Goal: Transaction & Acquisition: Book appointment/travel/reservation

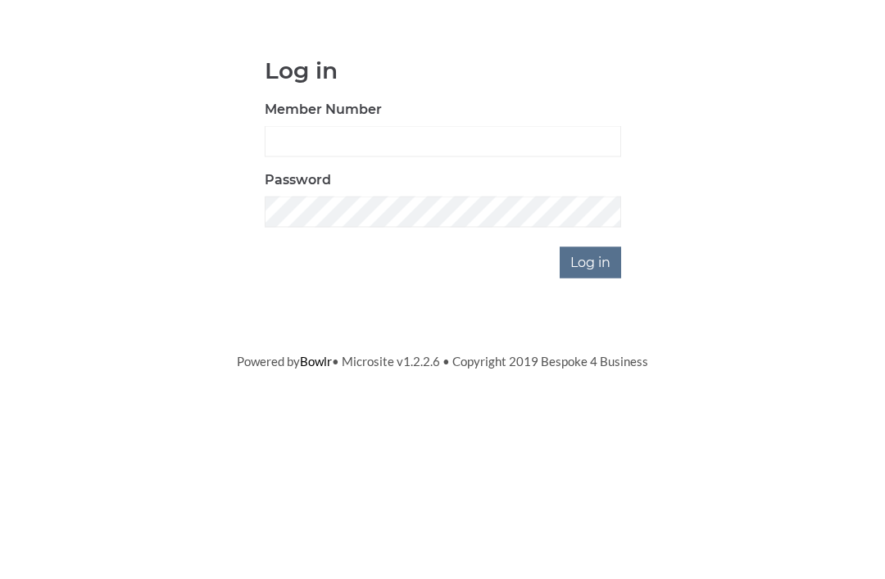
scroll to position [129, 0]
type input "1007"
click at [591, 375] on input "Log in" at bounding box center [589, 390] width 61 height 31
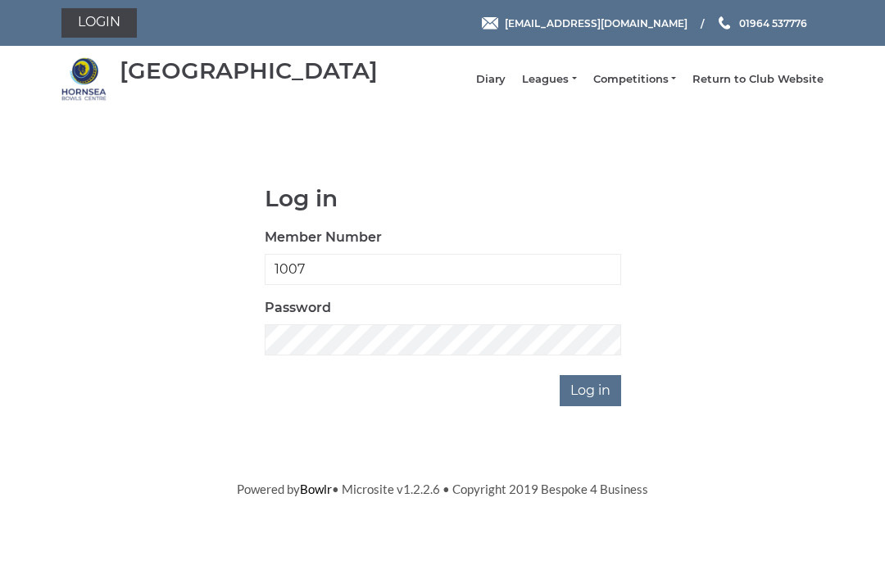
click at [594, 403] on input "Log in" at bounding box center [589, 390] width 61 height 31
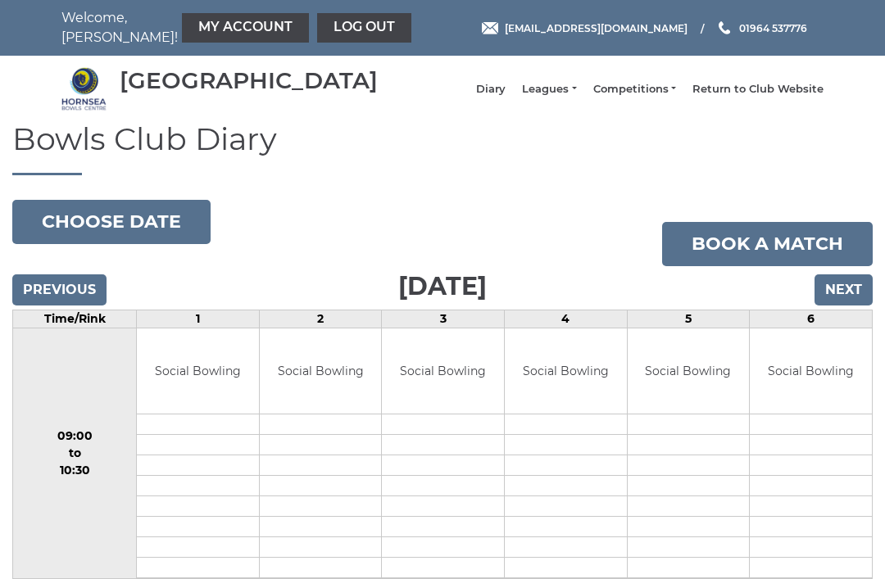
click at [839, 299] on input "Next" at bounding box center [843, 289] width 58 height 31
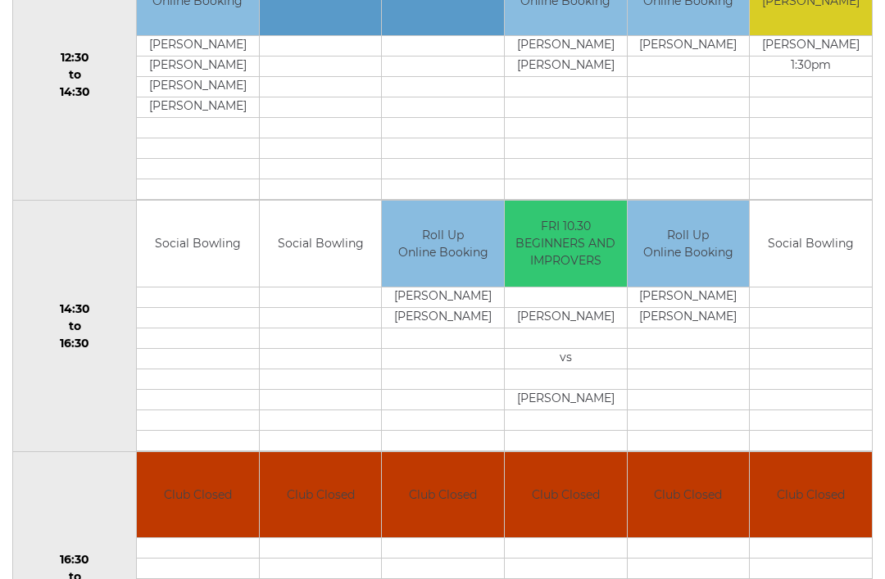
scroll to position [898, 0]
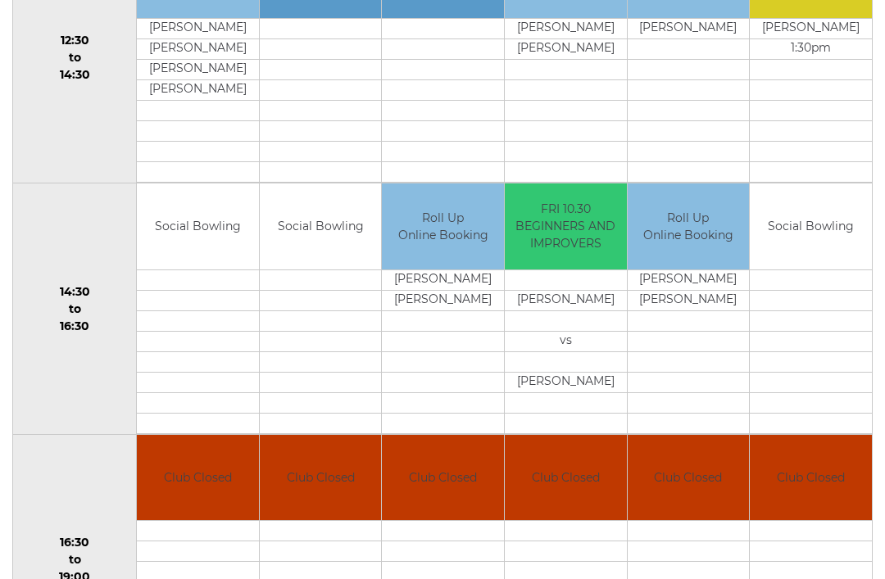
click at [199, 245] on td "Social Bowling" at bounding box center [198, 226] width 122 height 86
click at [204, 246] on td "Social Bowling" at bounding box center [198, 226] width 122 height 86
click at [195, 248] on td "Social Bowling" at bounding box center [198, 226] width 122 height 86
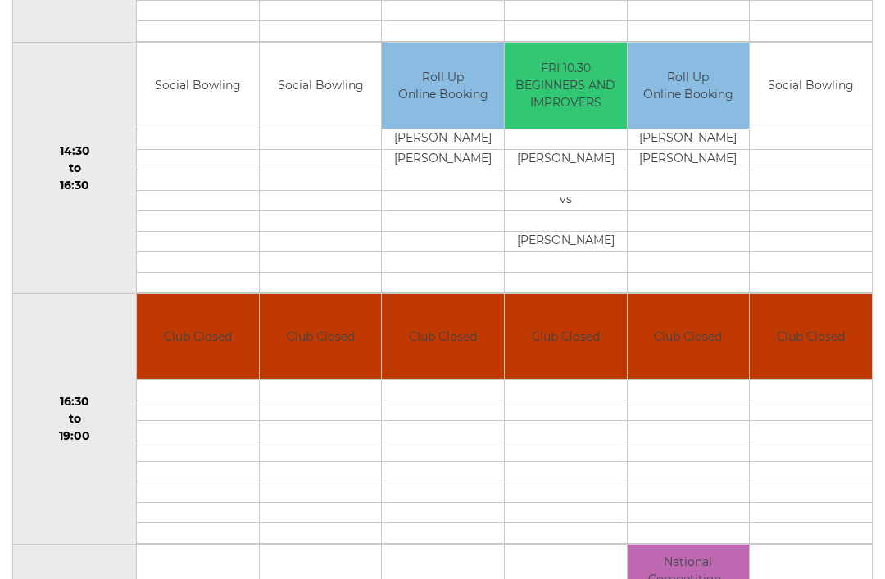
scroll to position [1039, 0]
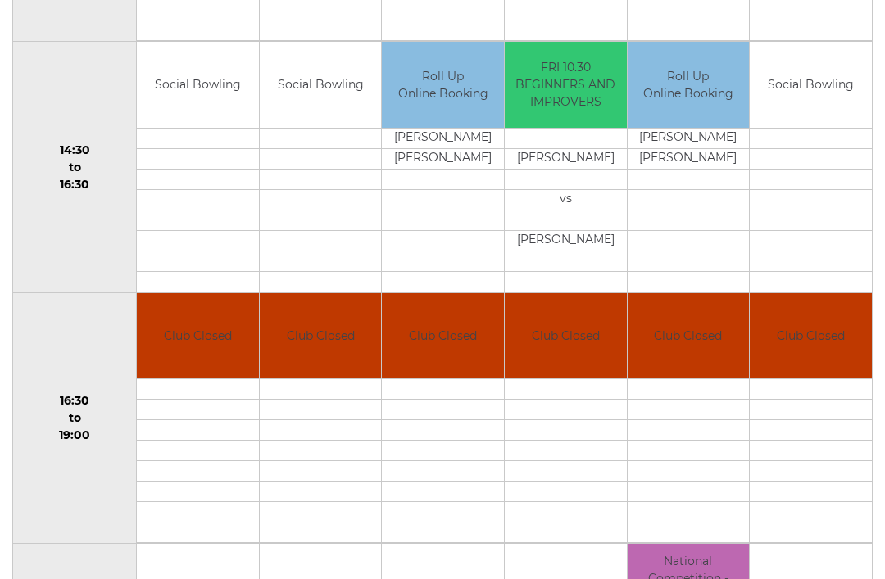
click at [198, 104] on td "Social Bowling" at bounding box center [198, 86] width 122 height 86
click at [215, 272] on td at bounding box center [198, 261] width 122 height 20
click at [212, 95] on td "Social Bowling" at bounding box center [198, 86] width 122 height 86
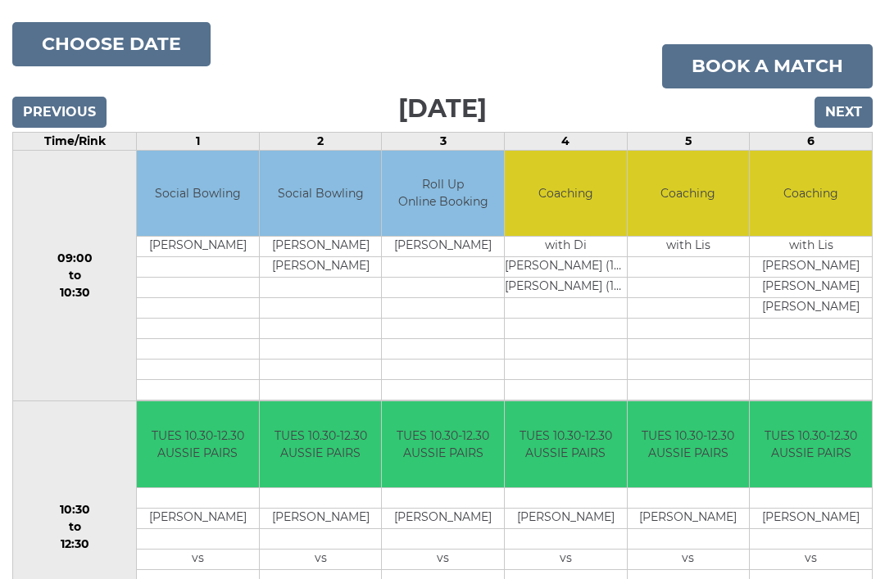
scroll to position [0, 0]
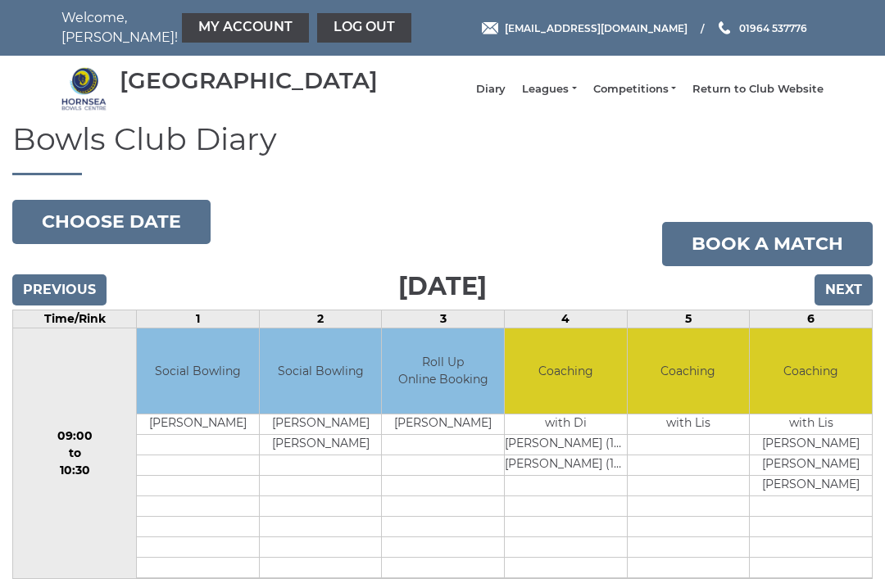
click at [783, 253] on link "Book a match" at bounding box center [767, 244] width 210 height 44
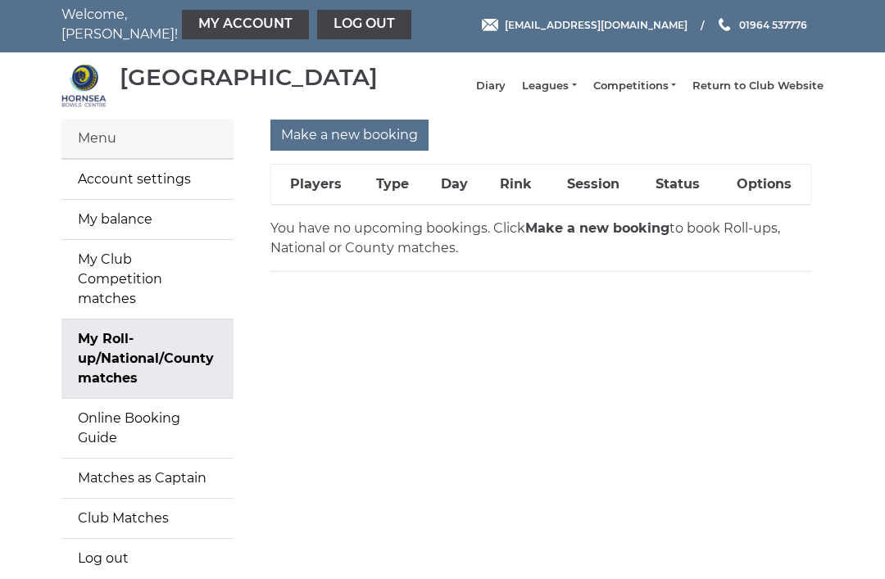
scroll to position [34, 0]
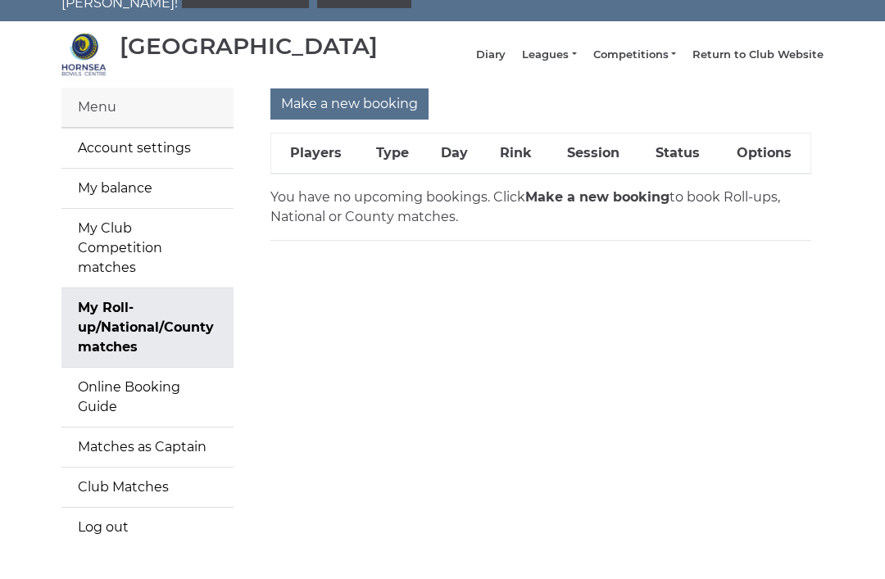
click at [128, 313] on link "My Roll-up/National/County matches" at bounding box center [147, 327] width 172 height 79
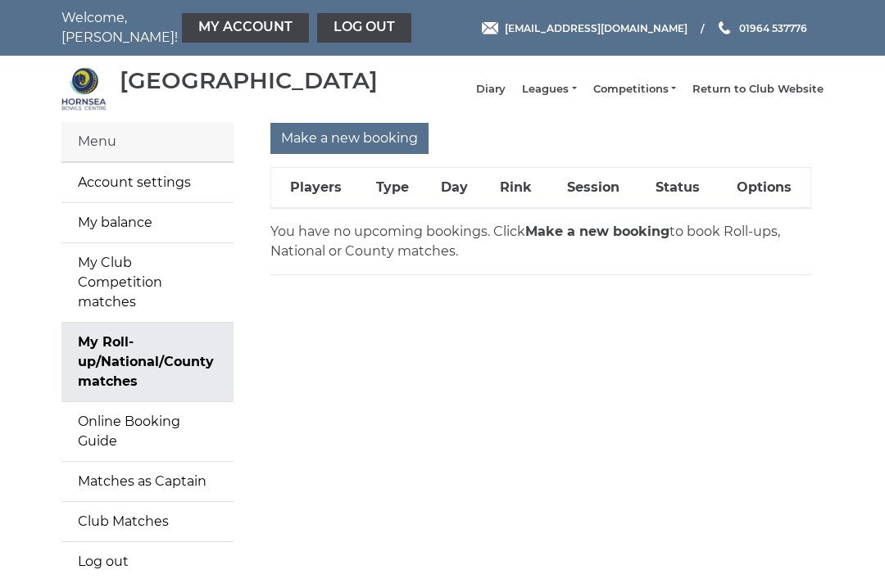
click at [342, 148] on input "Make a new booking" at bounding box center [349, 138] width 158 height 31
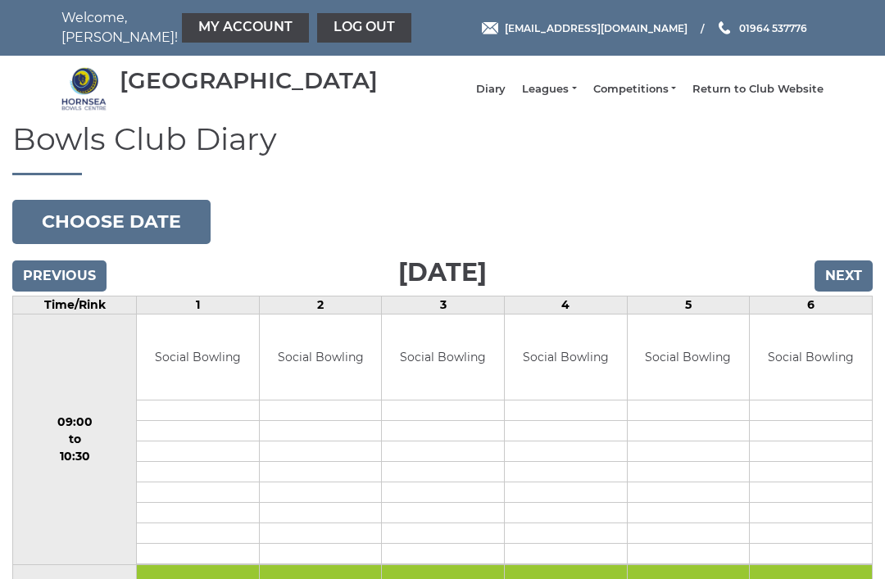
click at [844, 286] on input "Next" at bounding box center [843, 275] width 58 height 31
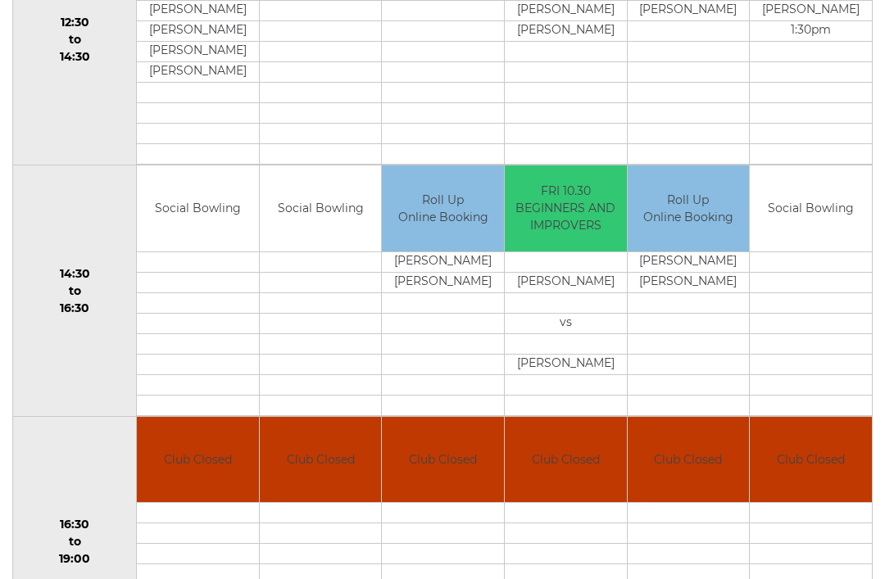
scroll to position [902, 0]
click at [0, 0] on div "Book slot" at bounding box center [0, 0] width 0 height 0
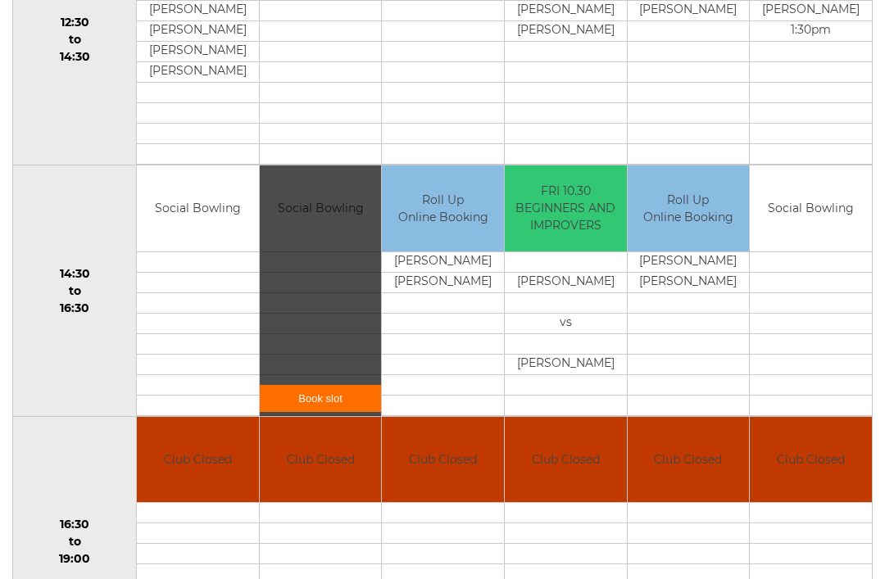
click at [336, 405] on link "Book slot" at bounding box center [321, 398] width 122 height 27
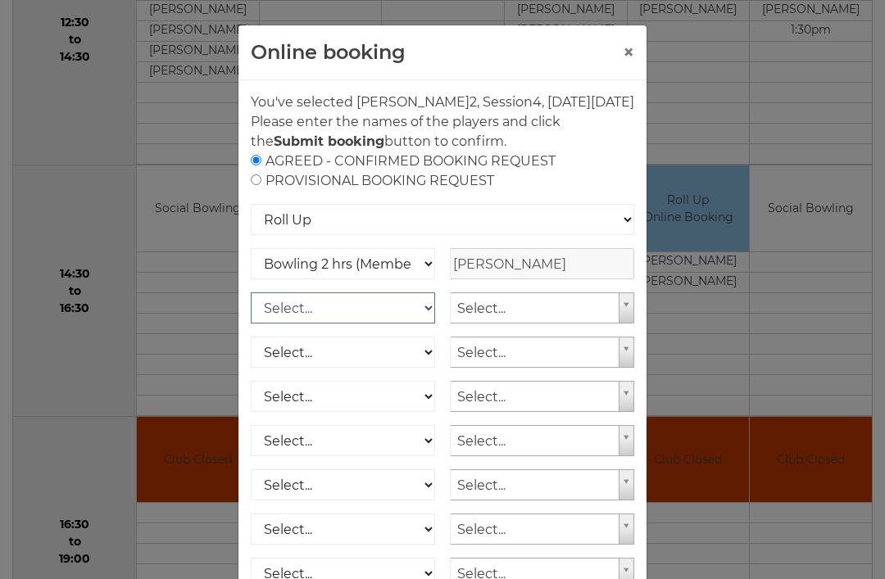
click at [423, 324] on select "Select... Club Competition (Member) Club Competition (Visitor) National (Member…" at bounding box center [343, 307] width 184 height 31
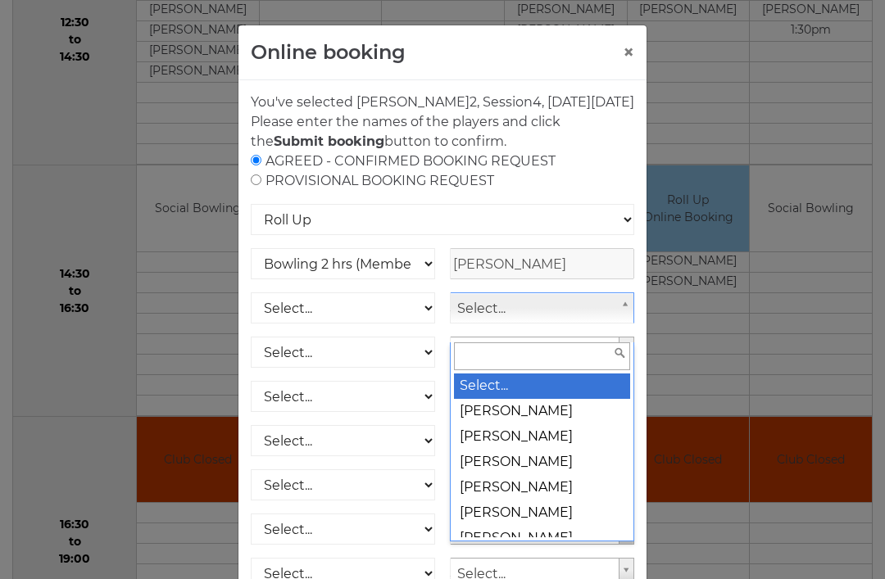
scroll to position [901, 0]
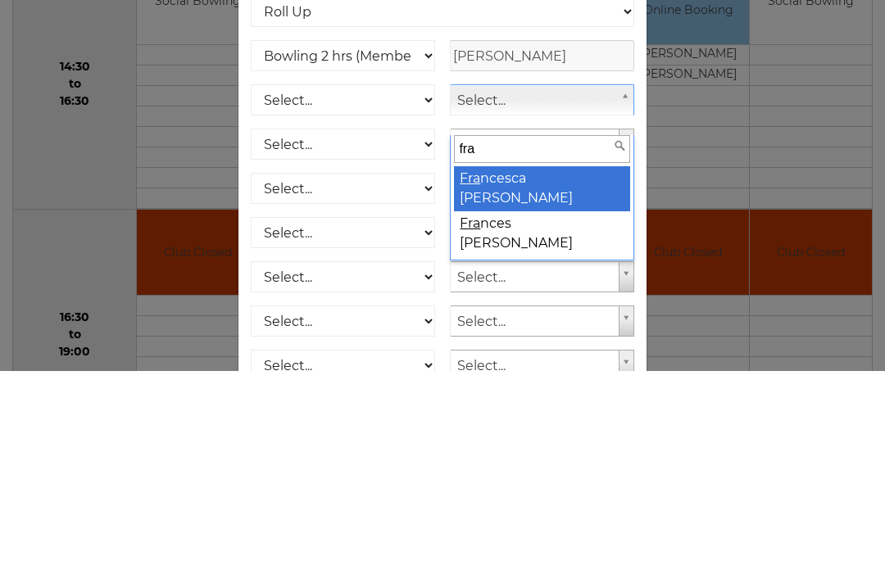
type input "fran"
select select "925"
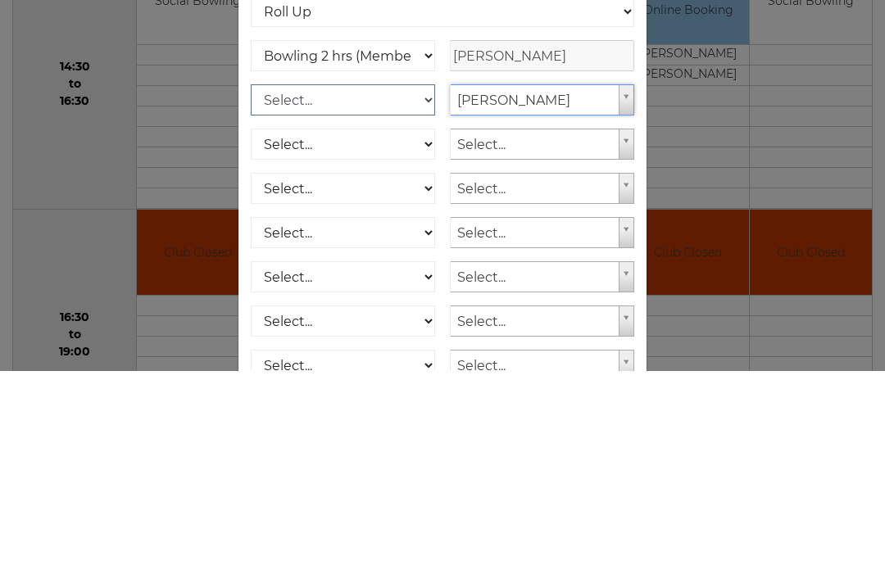
click at [430, 292] on select "Select... Club Competition (Member) Club Competition (Visitor) National (Member…" at bounding box center [343, 307] width 184 height 31
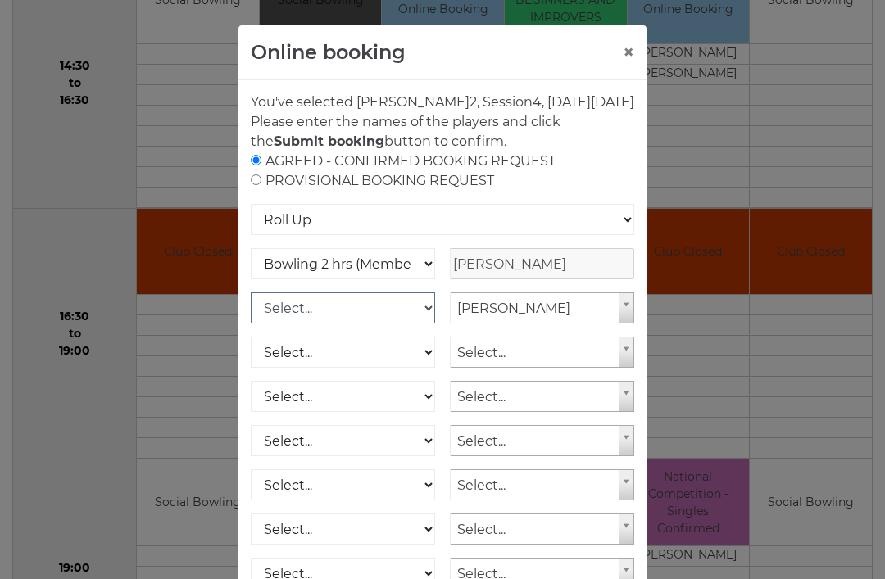
select select "1_50"
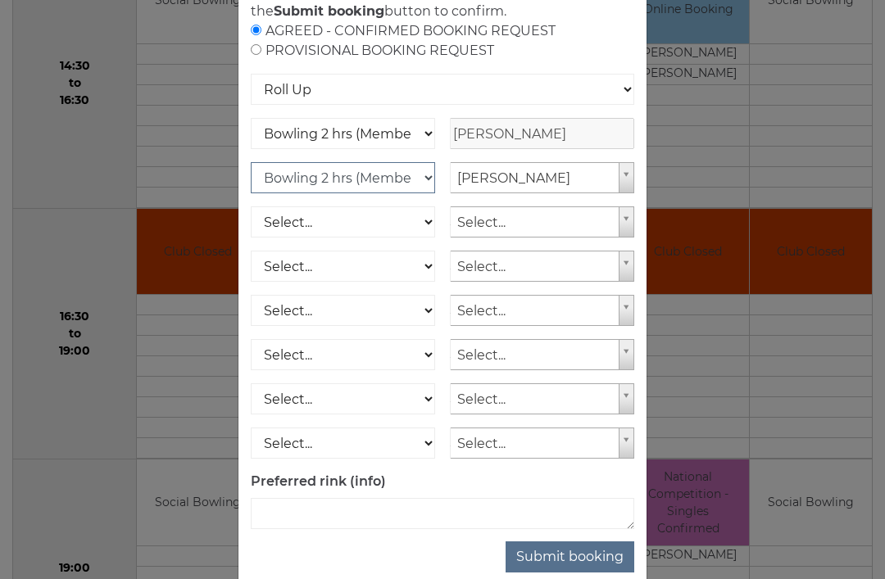
scroll to position [129, 0]
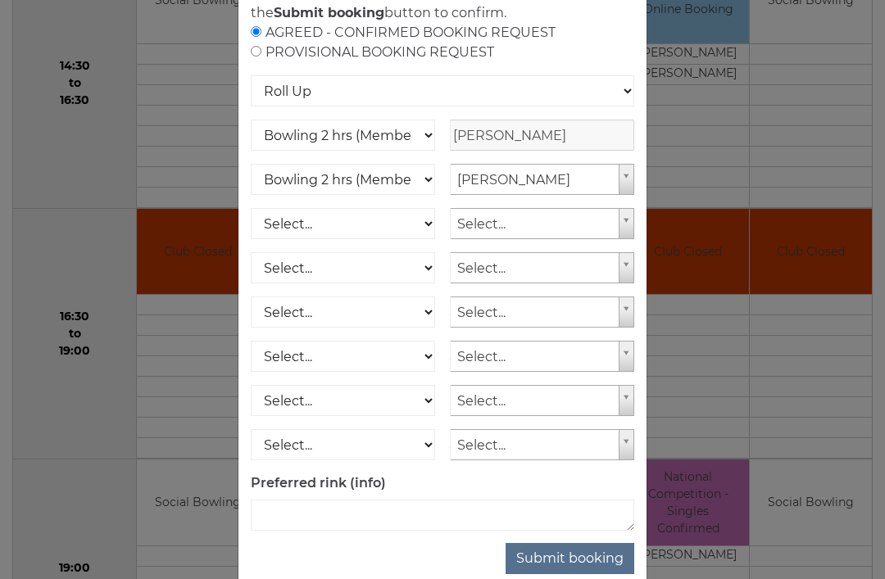
click at [580, 574] on button "Submit booking" at bounding box center [569, 558] width 129 height 31
